Goal: Task Accomplishment & Management: Manage account settings

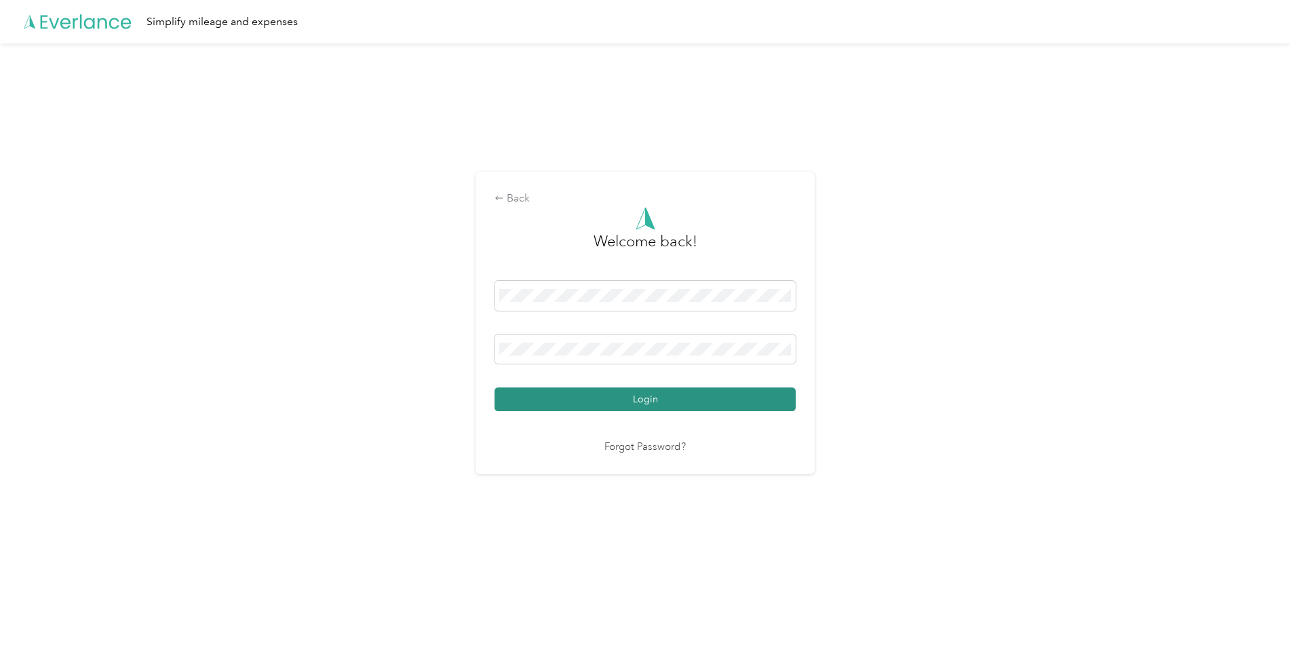
click at [647, 398] on button "Login" at bounding box center [645, 399] width 301 height 24
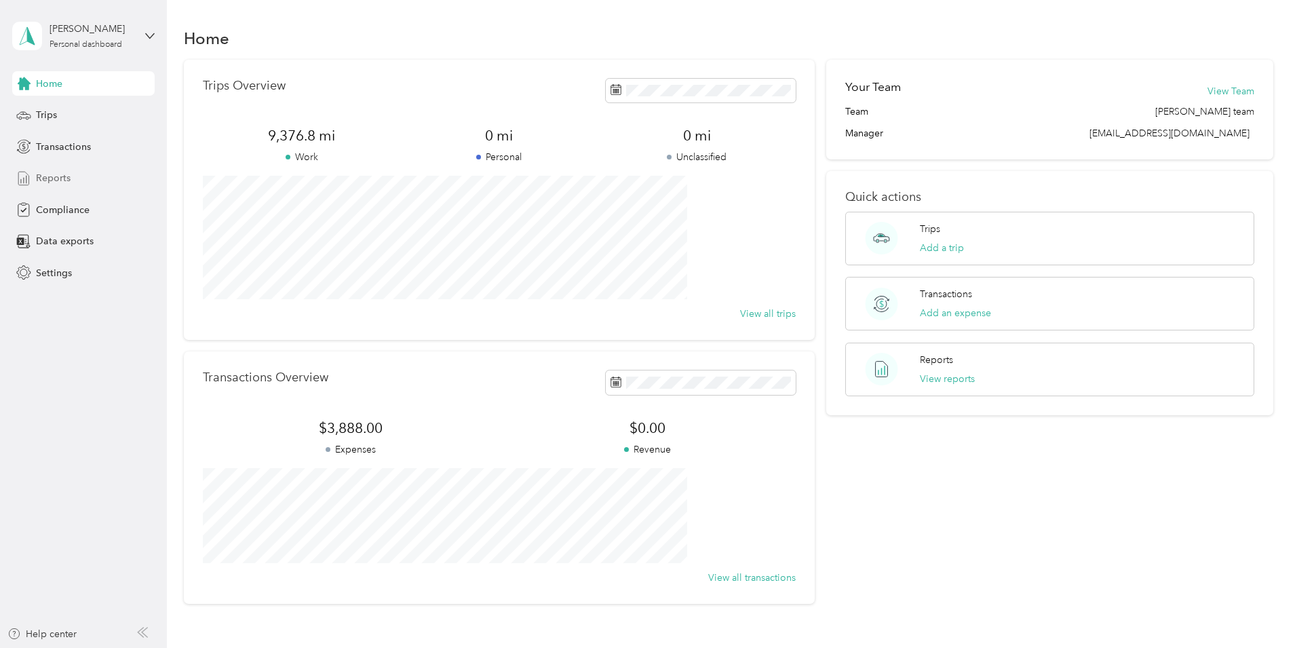
click at [64, 175] on span "Reports" at bounding box center [53, 178] width 35 height 14
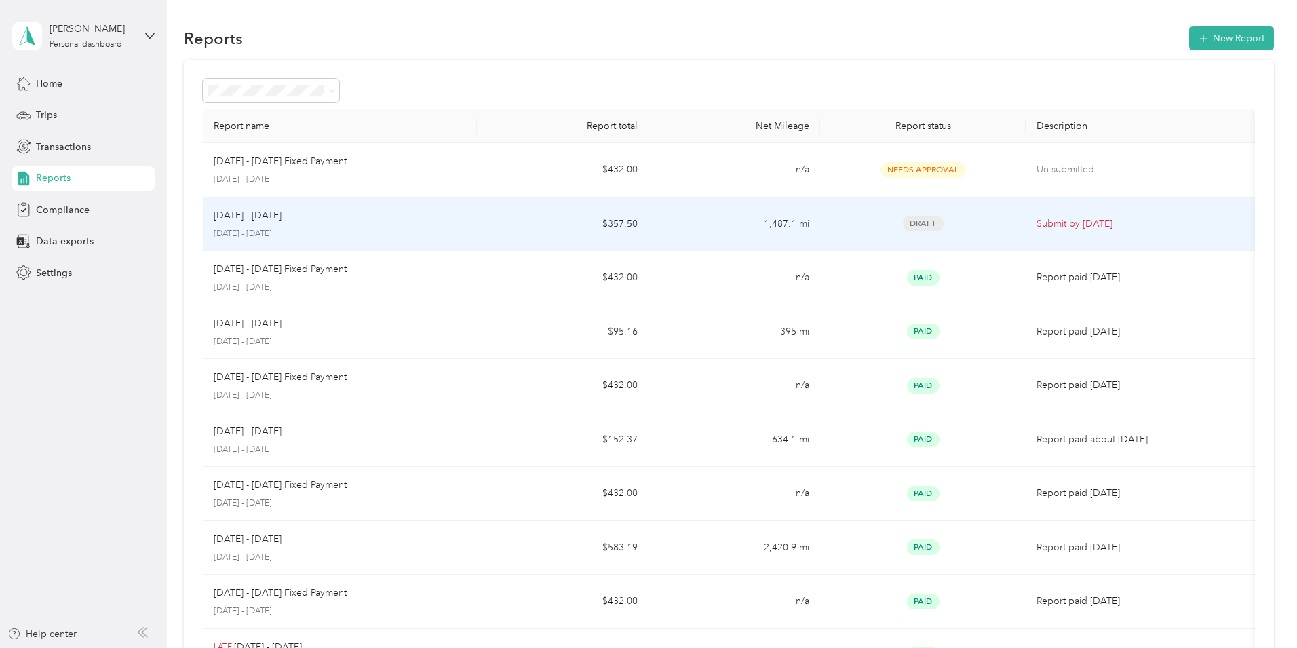
click at [1037, 223] on p "Submit by [DATE]" at bounding box center [1140, 223] width 207 height 15
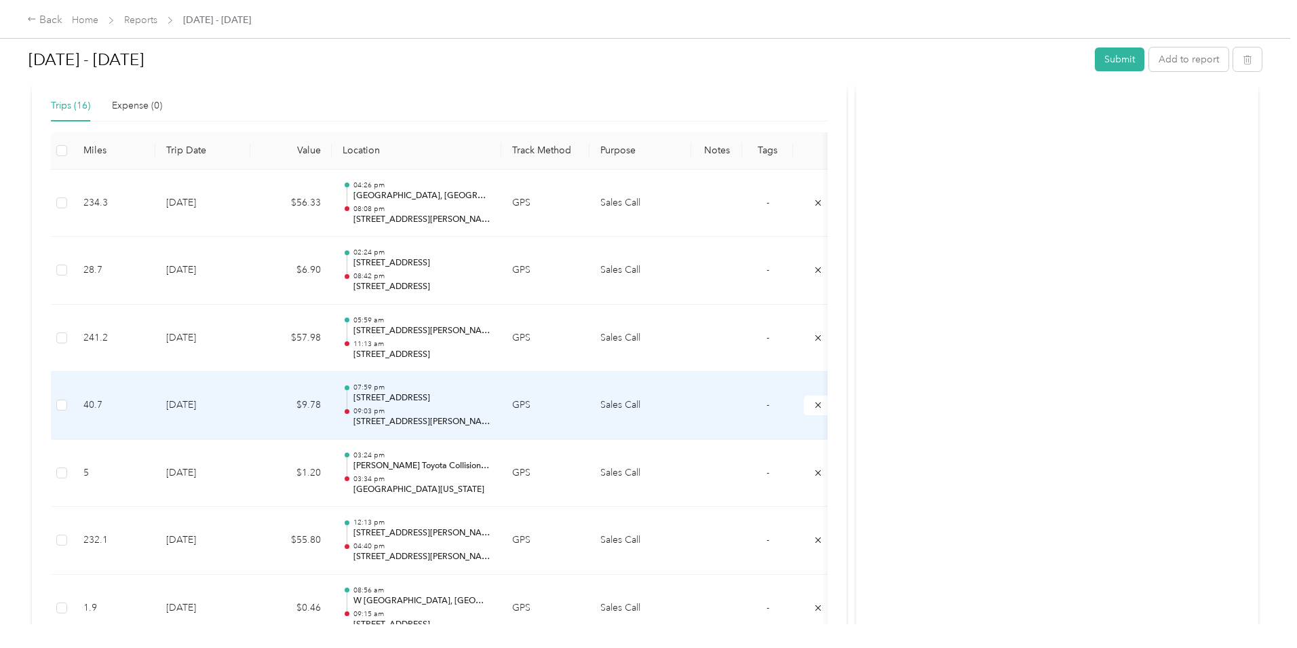
scroll to position [346, 0]
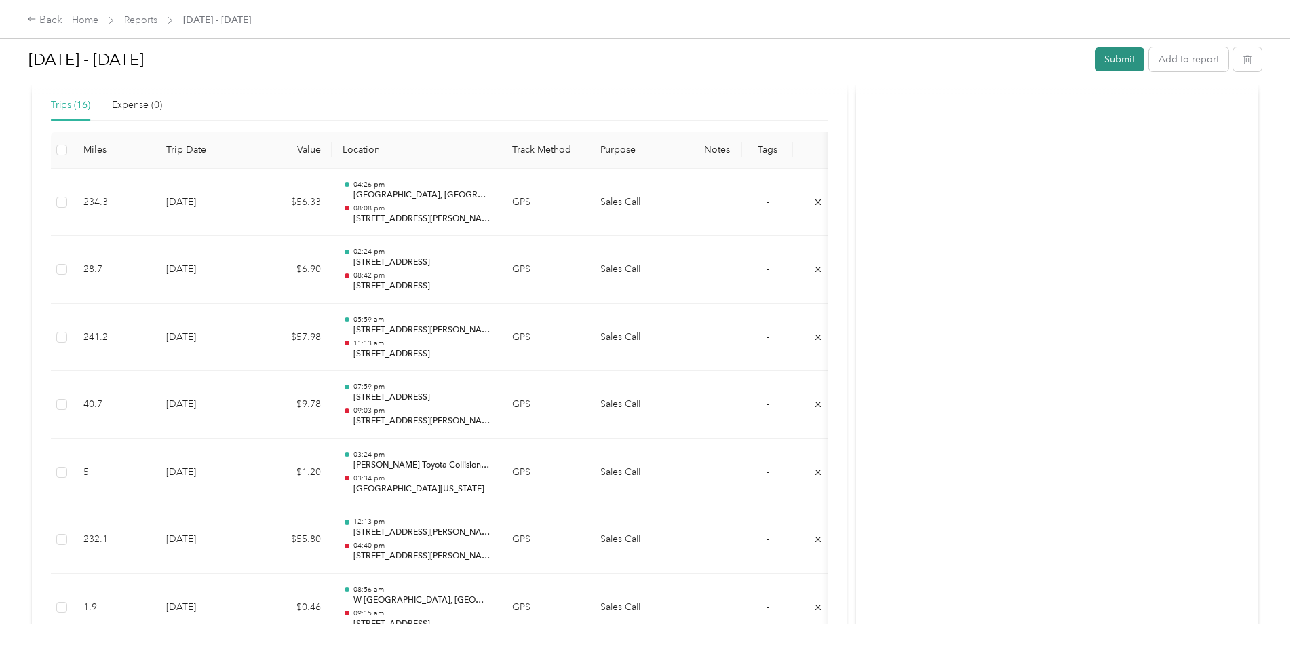
click at [1095, 58] on button "Submit" at bounding box center [1120, 59] width 50 height 24
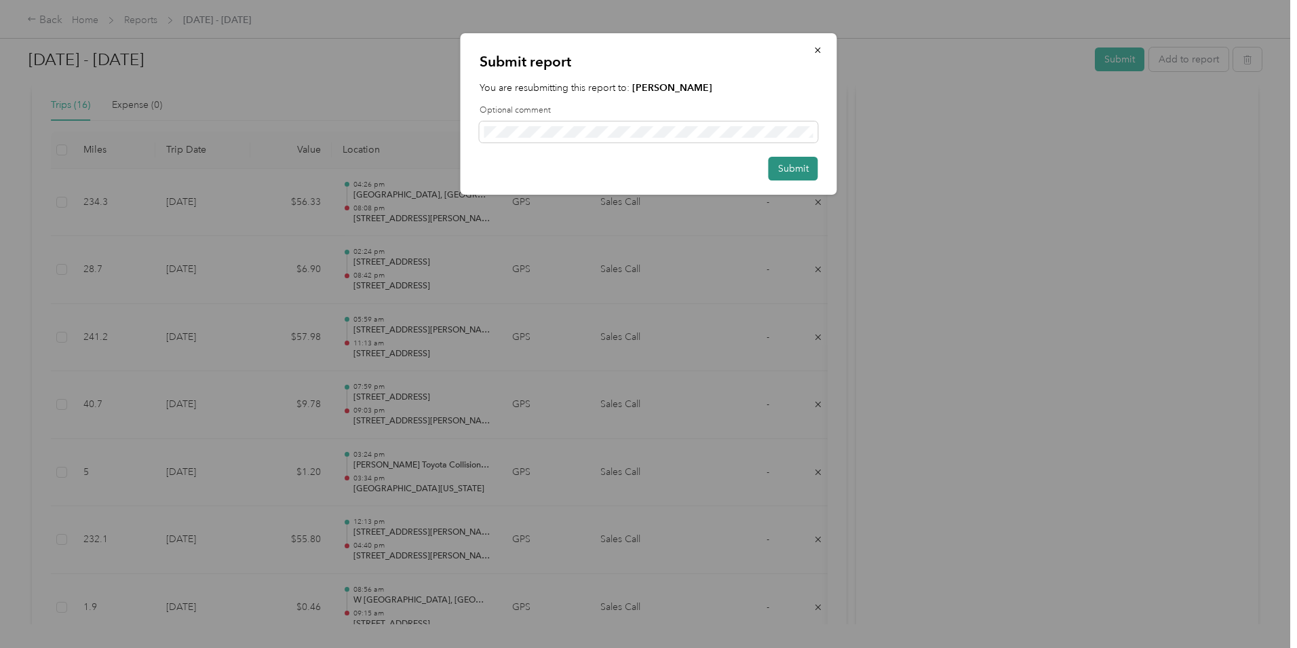
click at [783, 168] on button "Submit" at bounding box center [794, 169] width 50 height 24
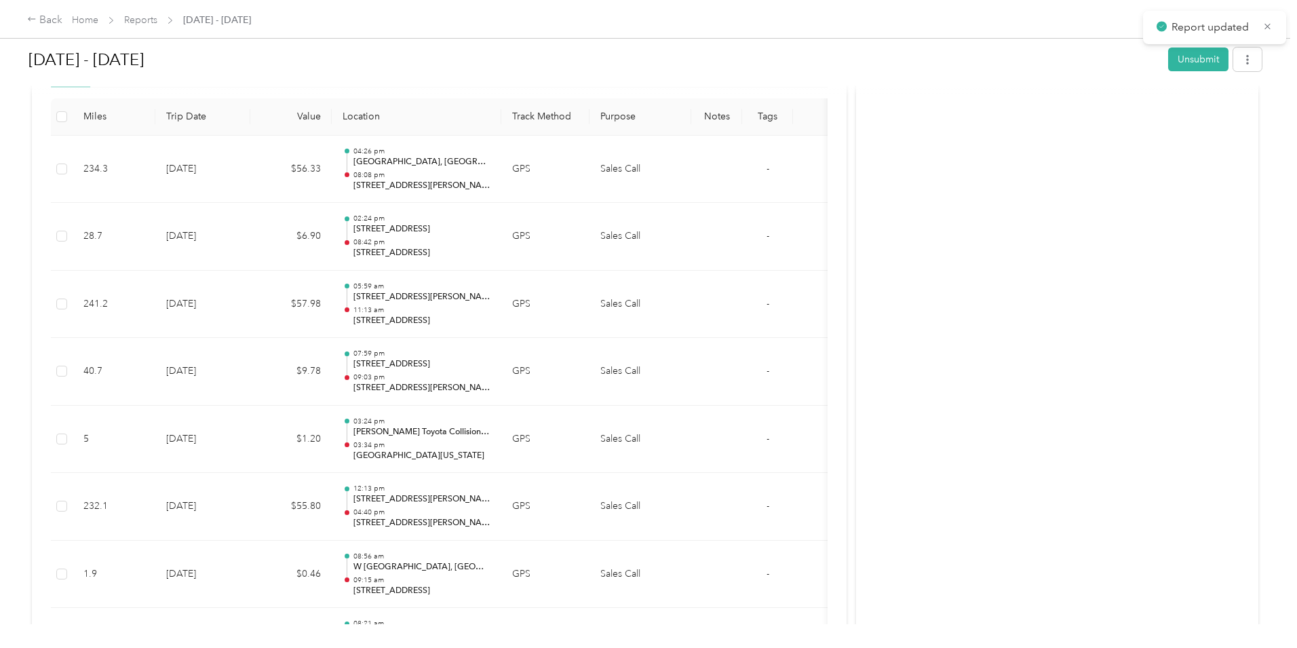
scroll to position [313, 0]
